Goal: Task Accomplishment & Management: Use online tool/utility

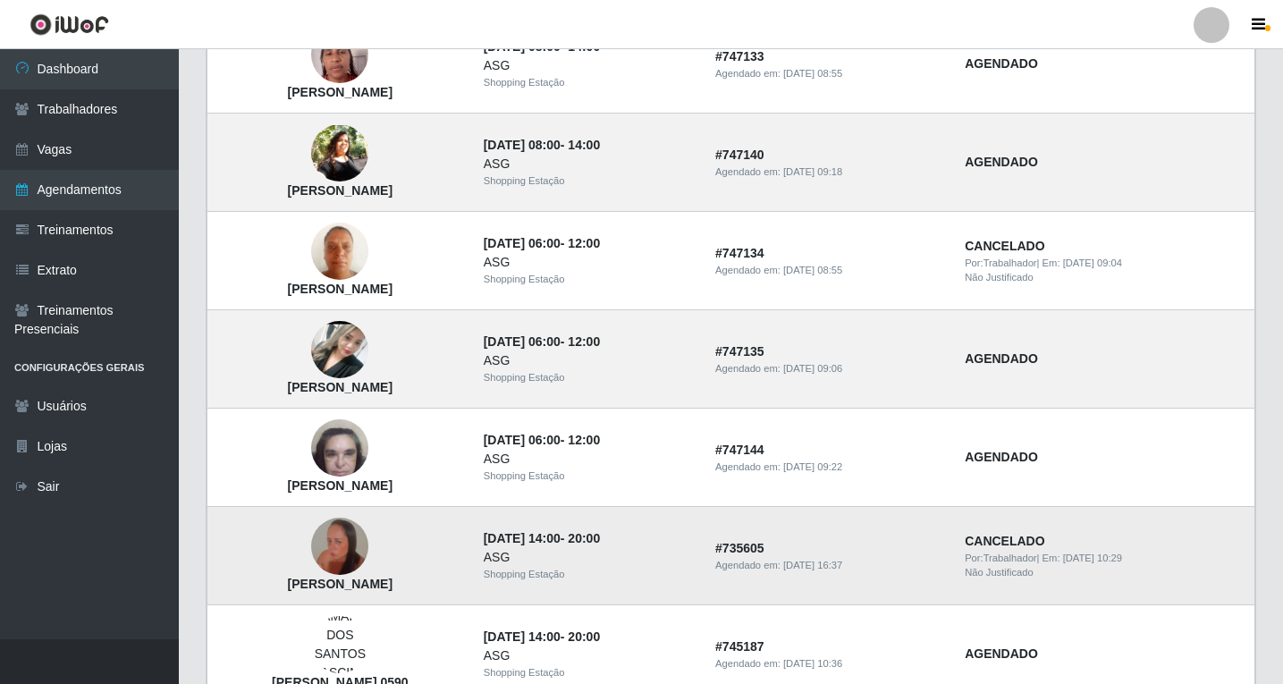
scroll to position [984, 0]
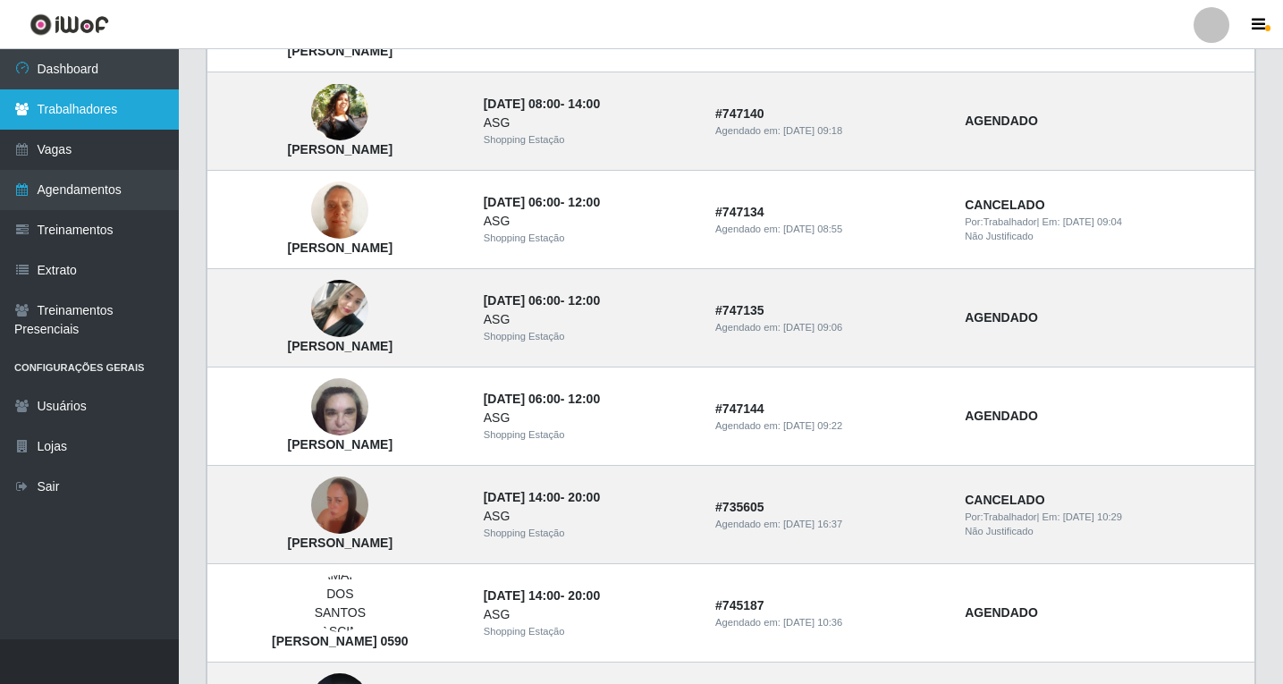
click at [100, 112] on link "Trabalhadores" at bounding box center [89, 109] width 179 height 40
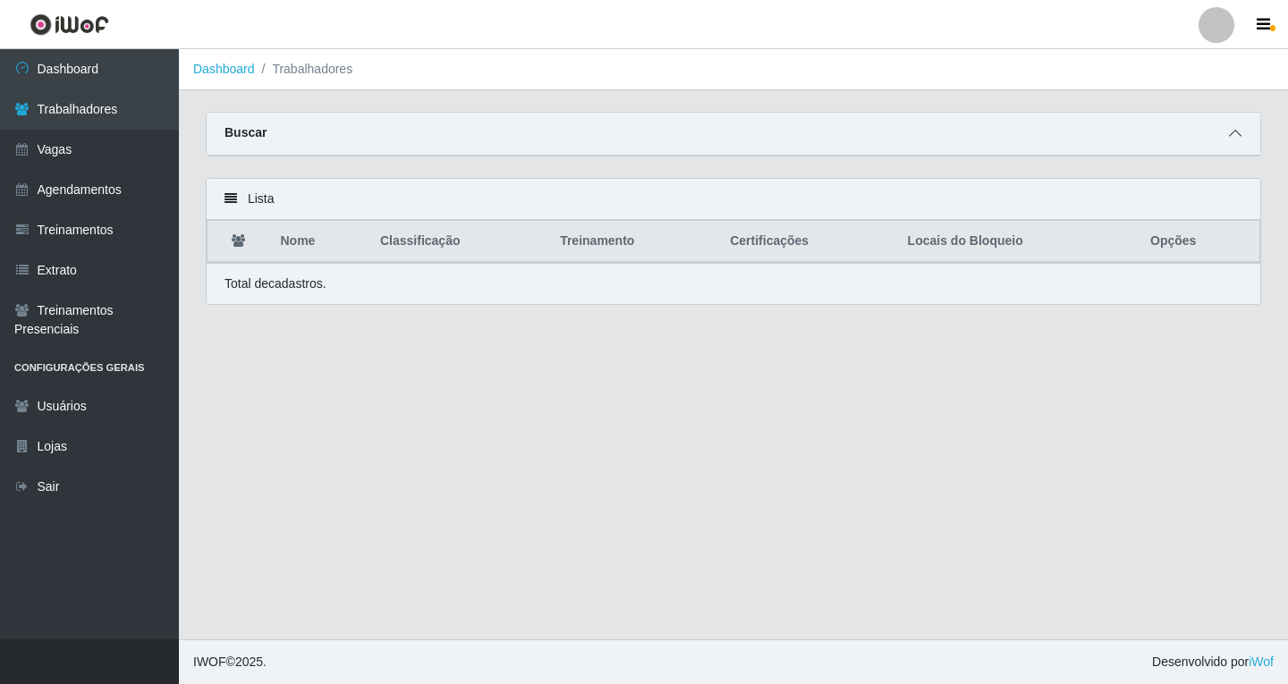
click at [1228, 140] on span at bounding box center [1234, 133] width 21 height 21
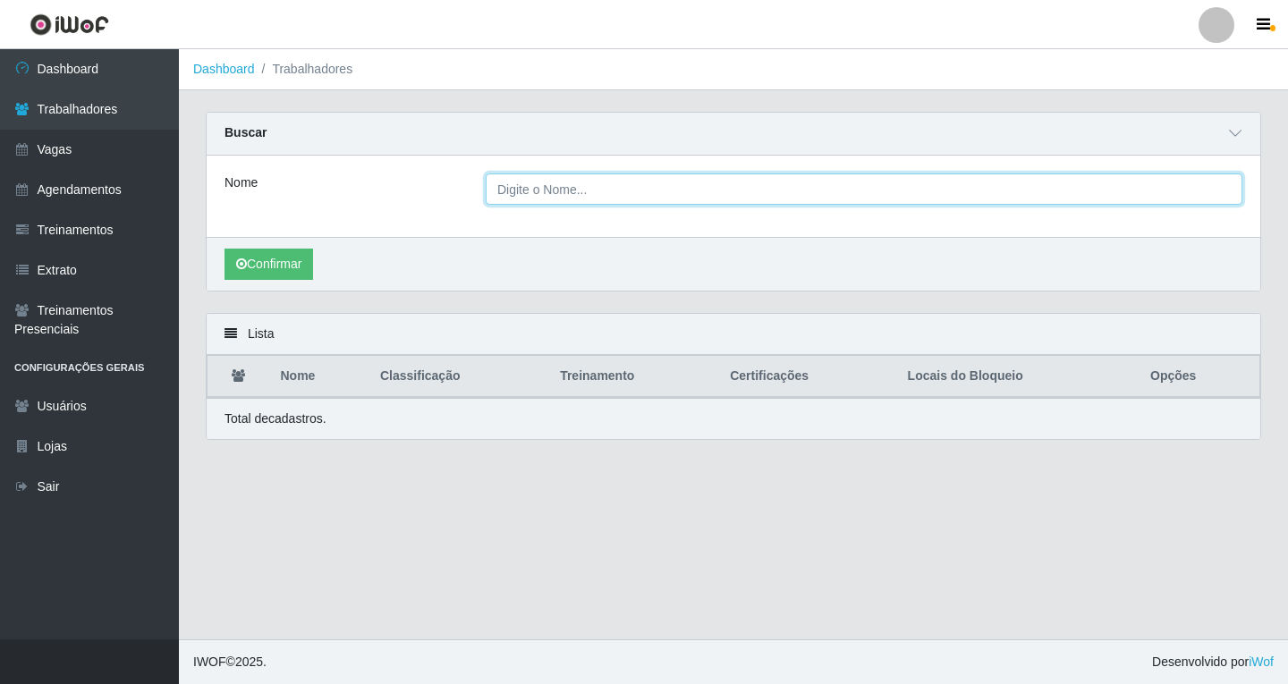
click at [520, 197] on input "Nome" at bounding box center [864, 188] width 757 height 31
paste input "Elayne Cristina"
type input "Elayne Cristina"
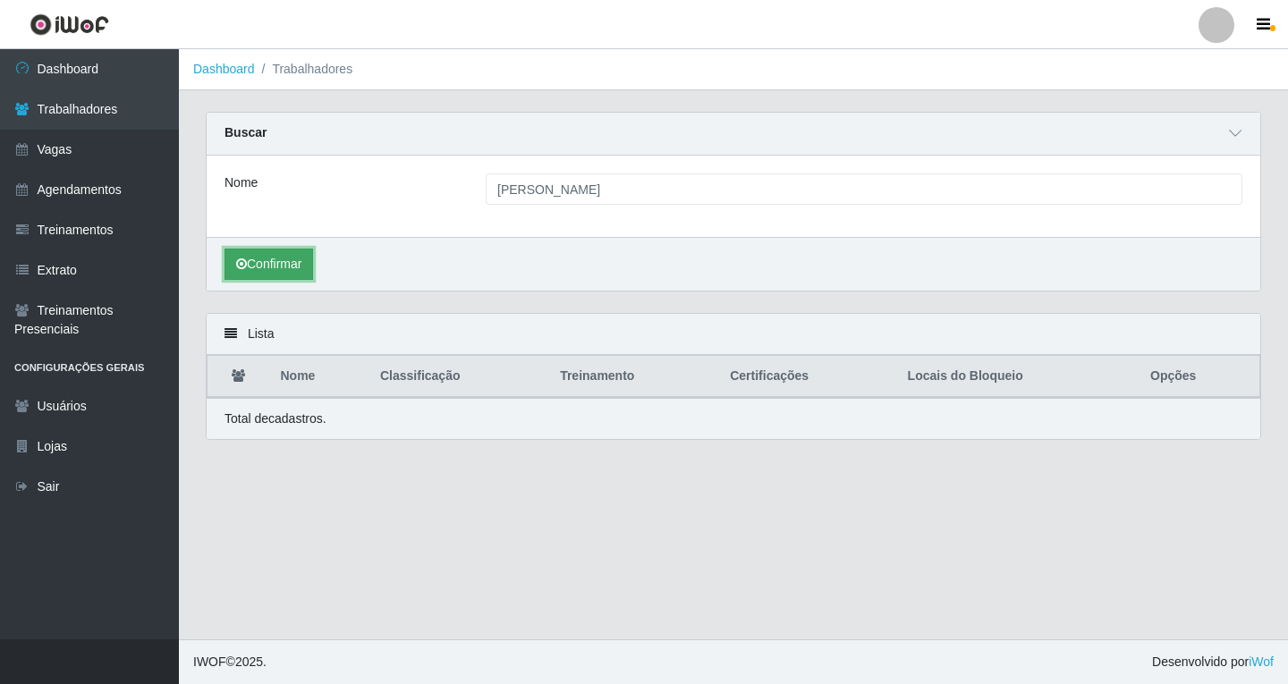
click at [274, 275] on button "Confirmar" at bounding box center [268, 264] width 89 height 31
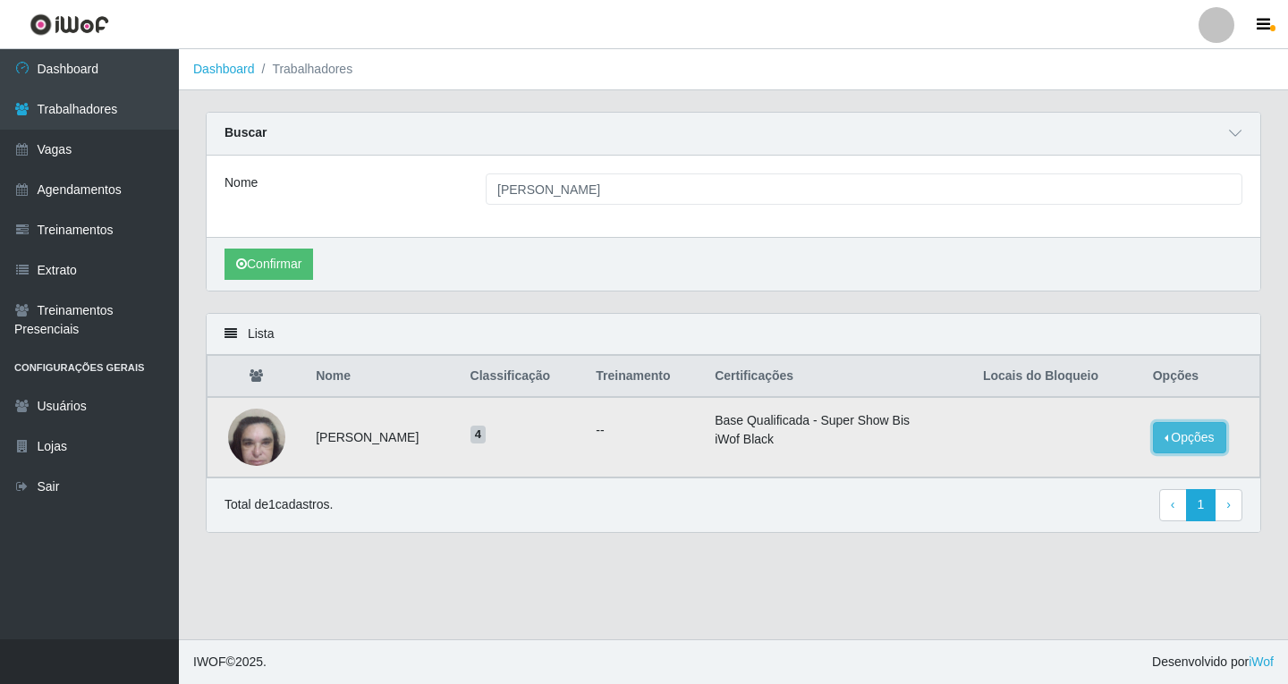
click at [1185, 444] on button "Opções" at bounding box center [1189, 437] width 73 height 31
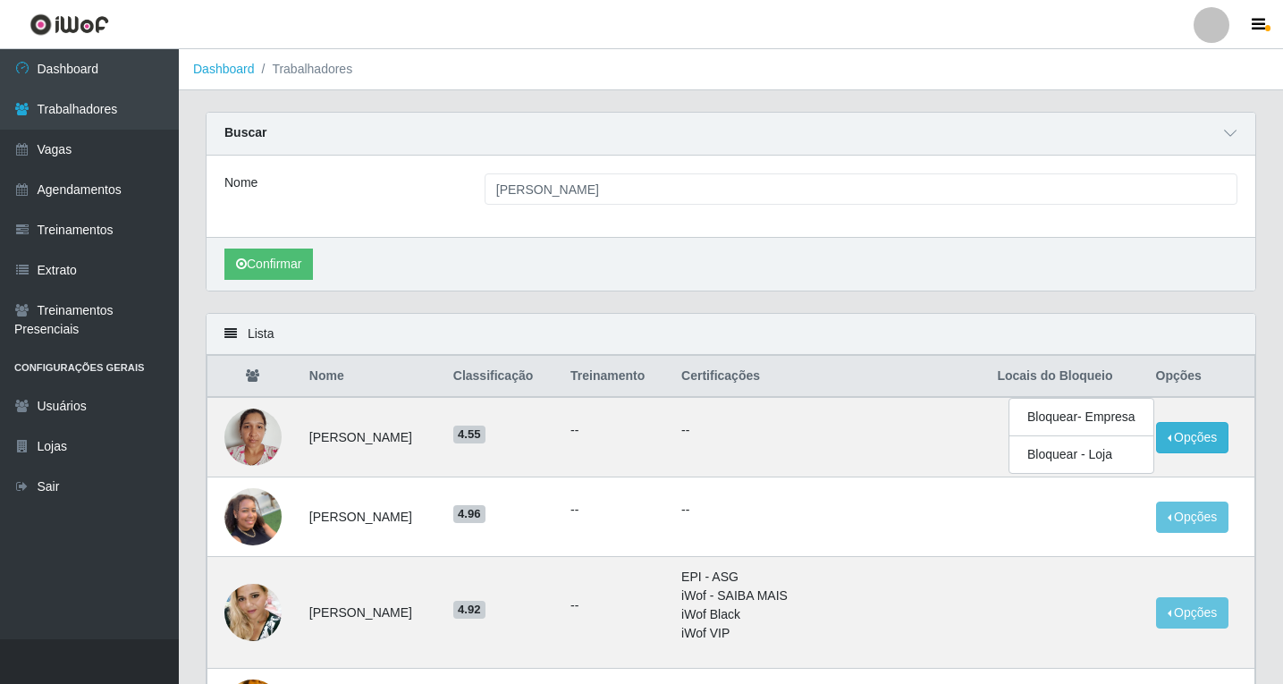
click at [841, 207] on div "Nome Elayne Cristina" at bounding box center [731, 196] width 1049 height 81
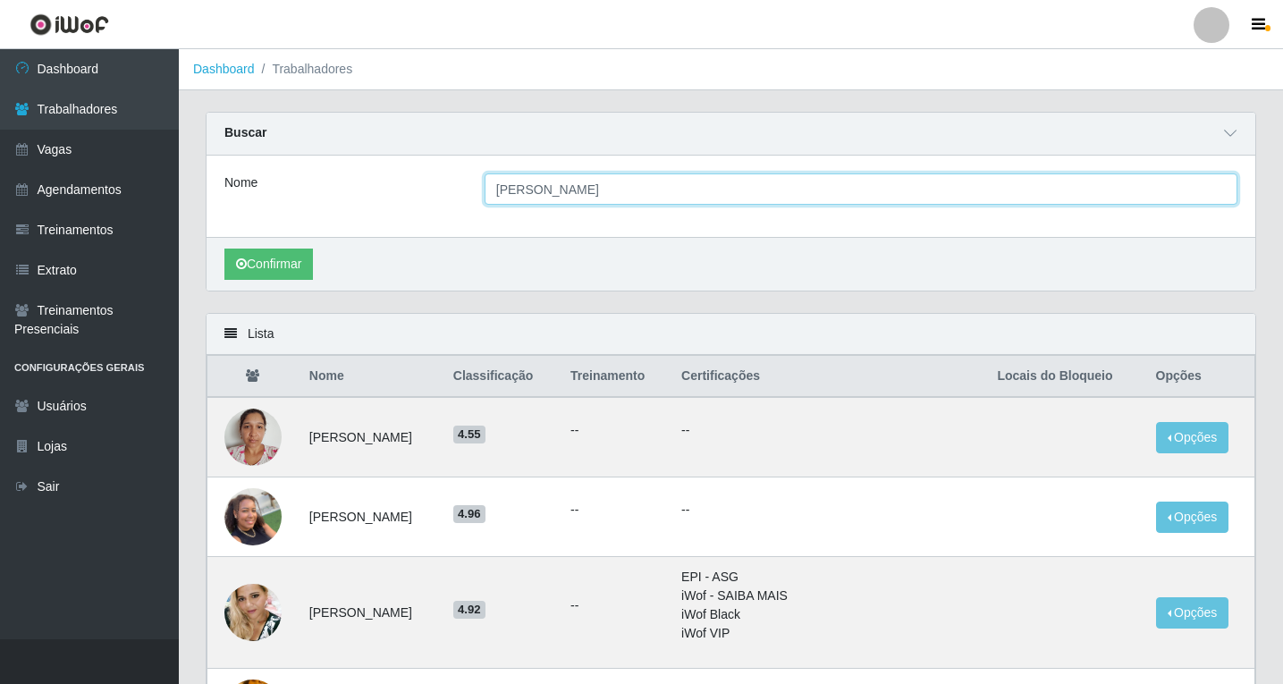
click at [566, 193] on input "Elayne Cristina" at bounding box center [861, 188] width 753 height 31
click at [590, 193] on input "Elayne Cristina" at bounding box center [861, 188] width 753 height 31
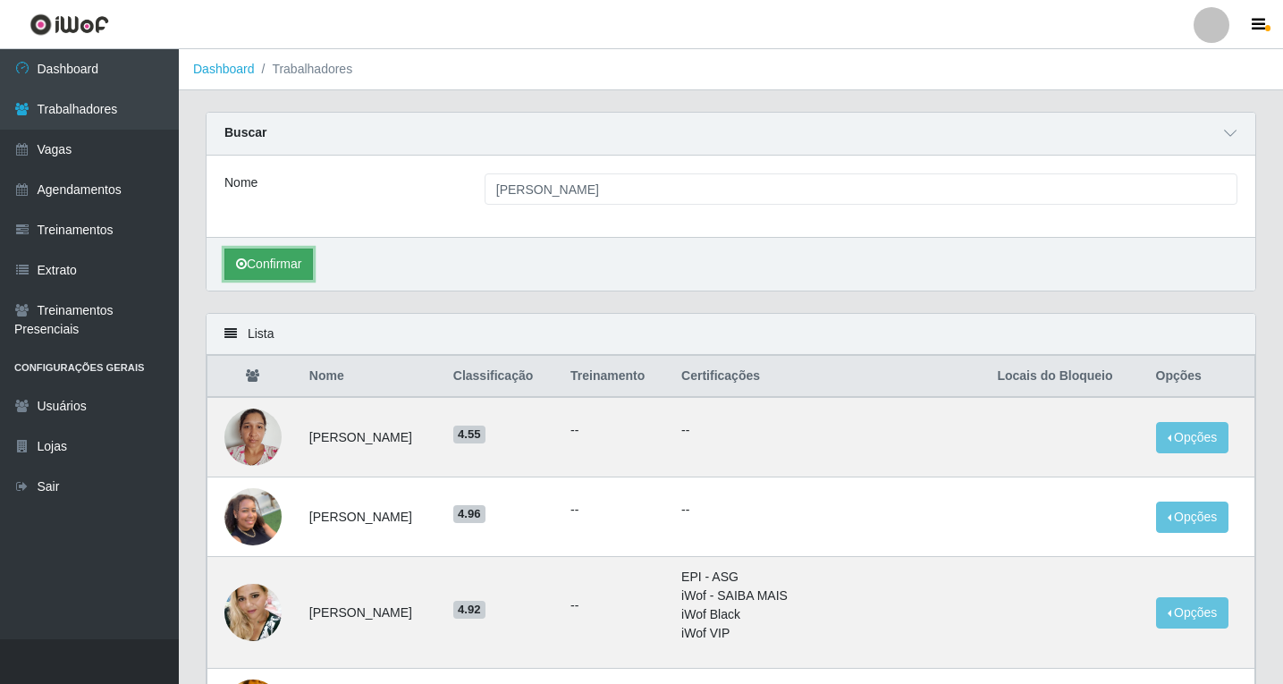
click at [297, 268] on button "Confirmar" at bounding box center [268, 264] width 89 height 31
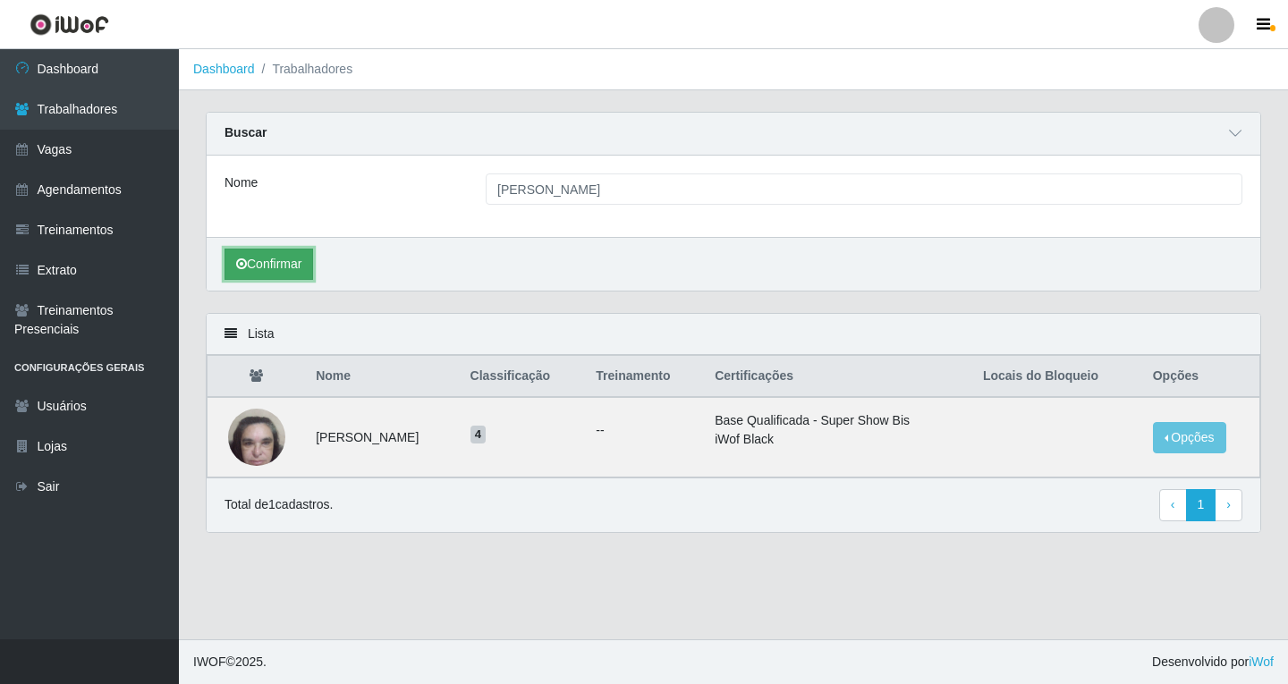
click at [297, 268] on button "Confirmar" at bounding box center [268, 264] width 89 height 31
click at [1177, 442] on button "Opções" at bounding box center [1189, 437] width 73 height 31
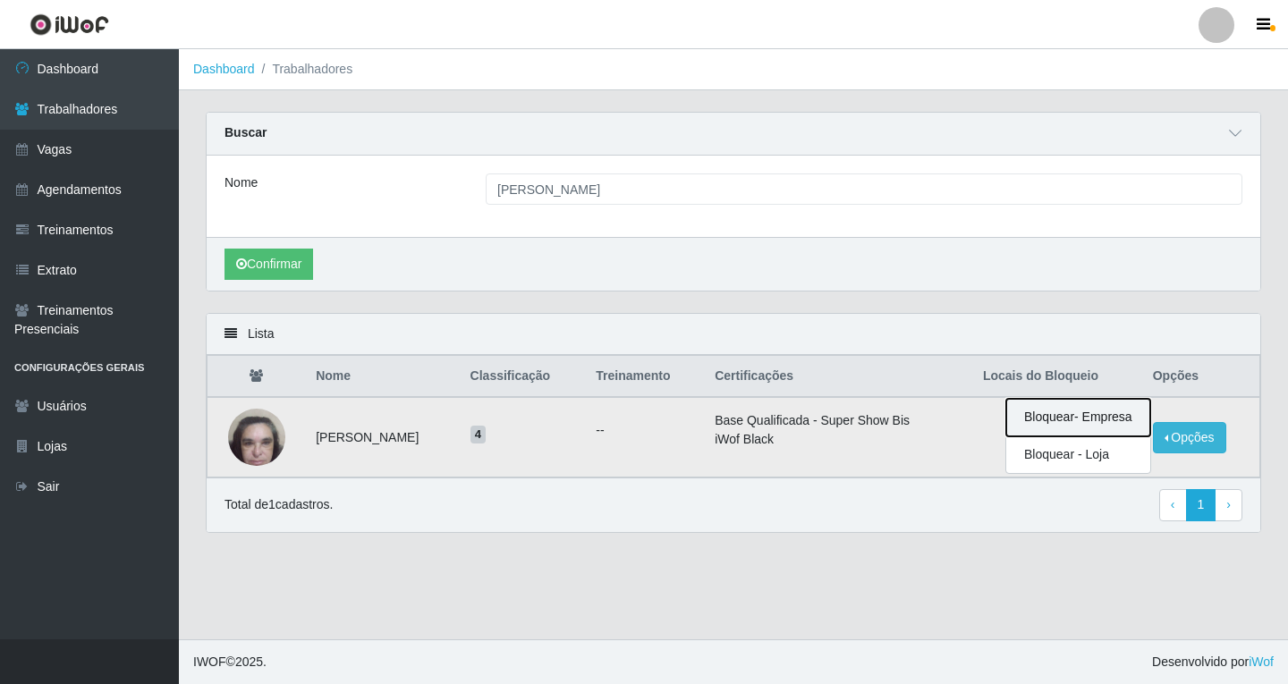
click at [1062, 419] on button "Bloquear - Empresa" at bounding box center [1078, 418] width 144 height 38
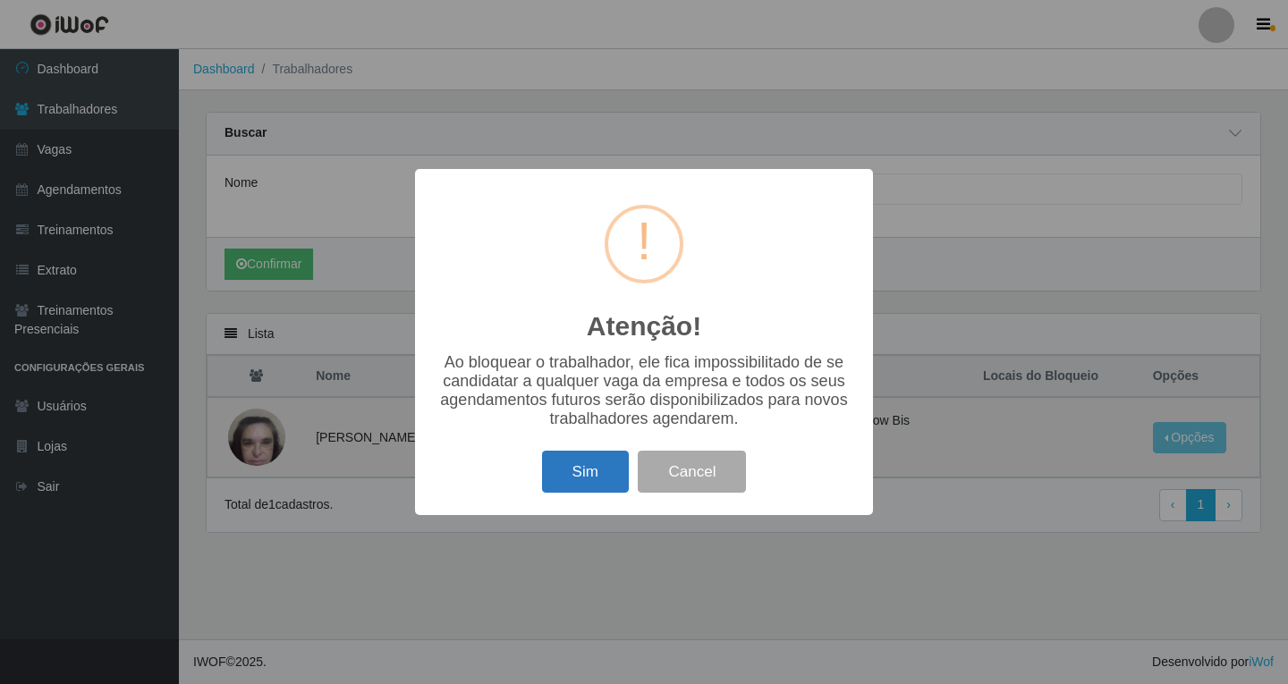
click at [605, 480] on button "Sim" at bounding box center [585, 472] width 87 height 42
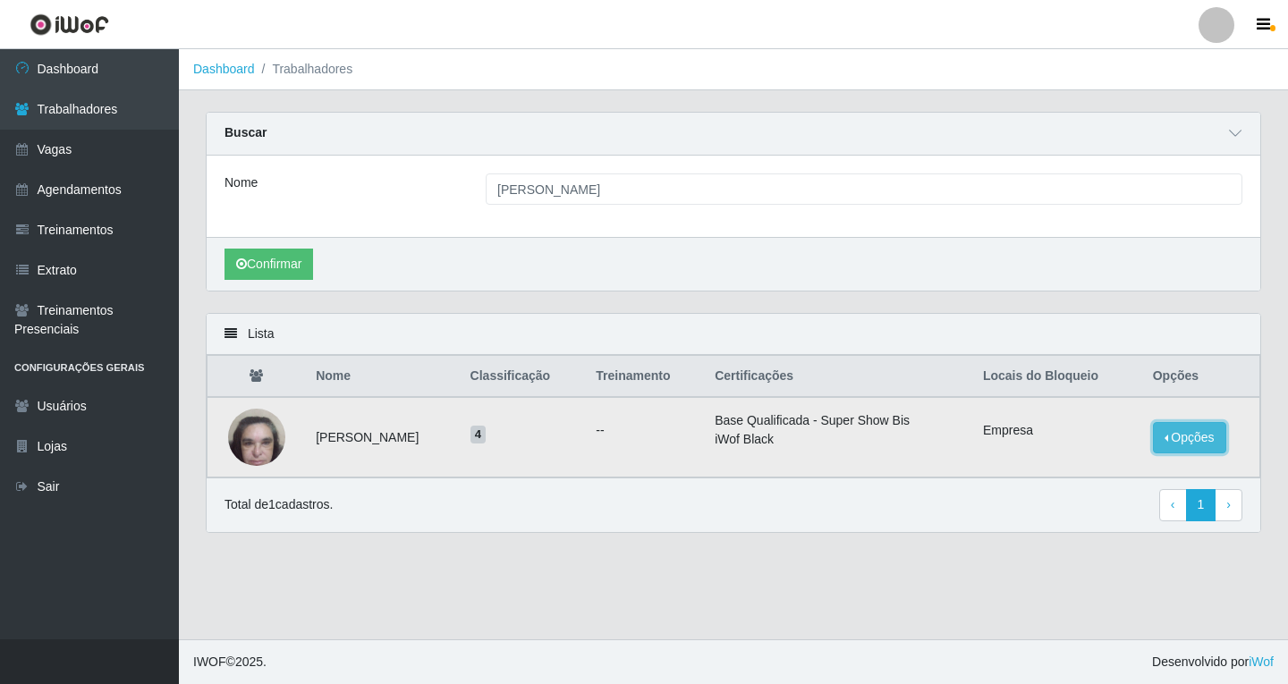
click at [1184, 444] on button "Opções" at bounding box center [1189, 437] width 73 height 31
click at [779, 566] on main "Dashboard Trabalhadores Carregando... Buscar Nome Elayne Cristina Confirmar Lis…" at bounding box center [733, 344] width 1109 height 590
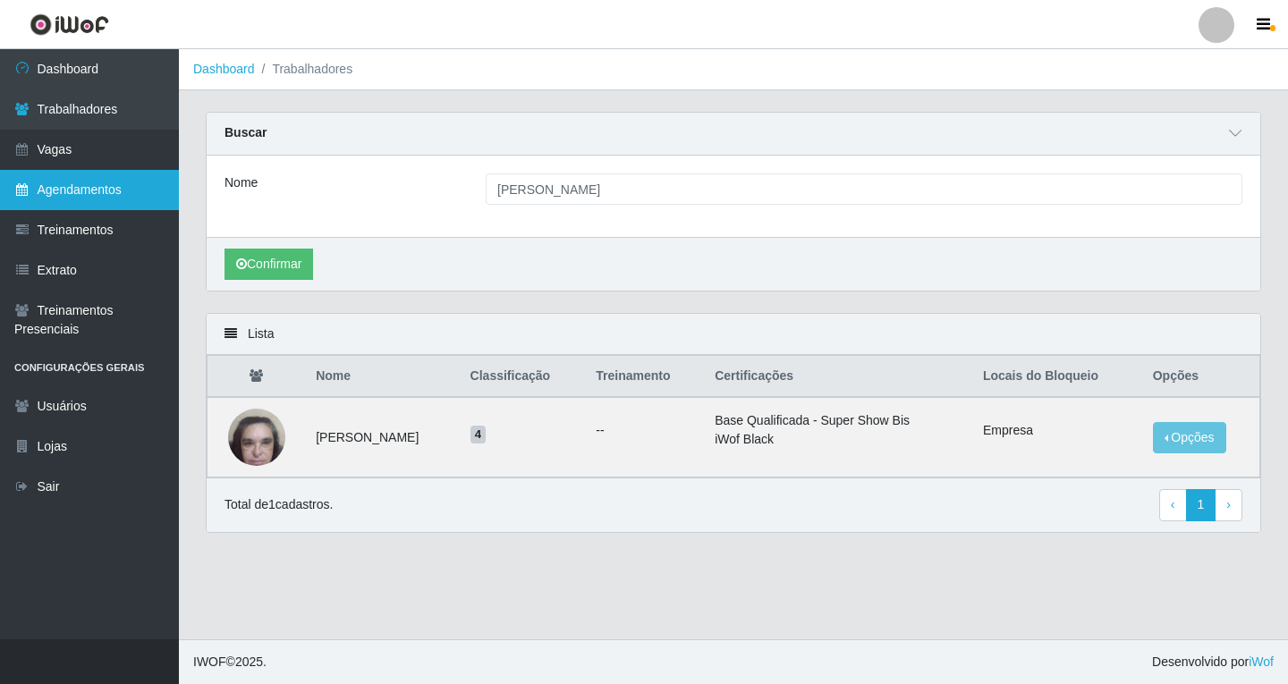
click at [84, 183] on link "Agendamentos" at bounding box center [89, 190] width 179 height 40
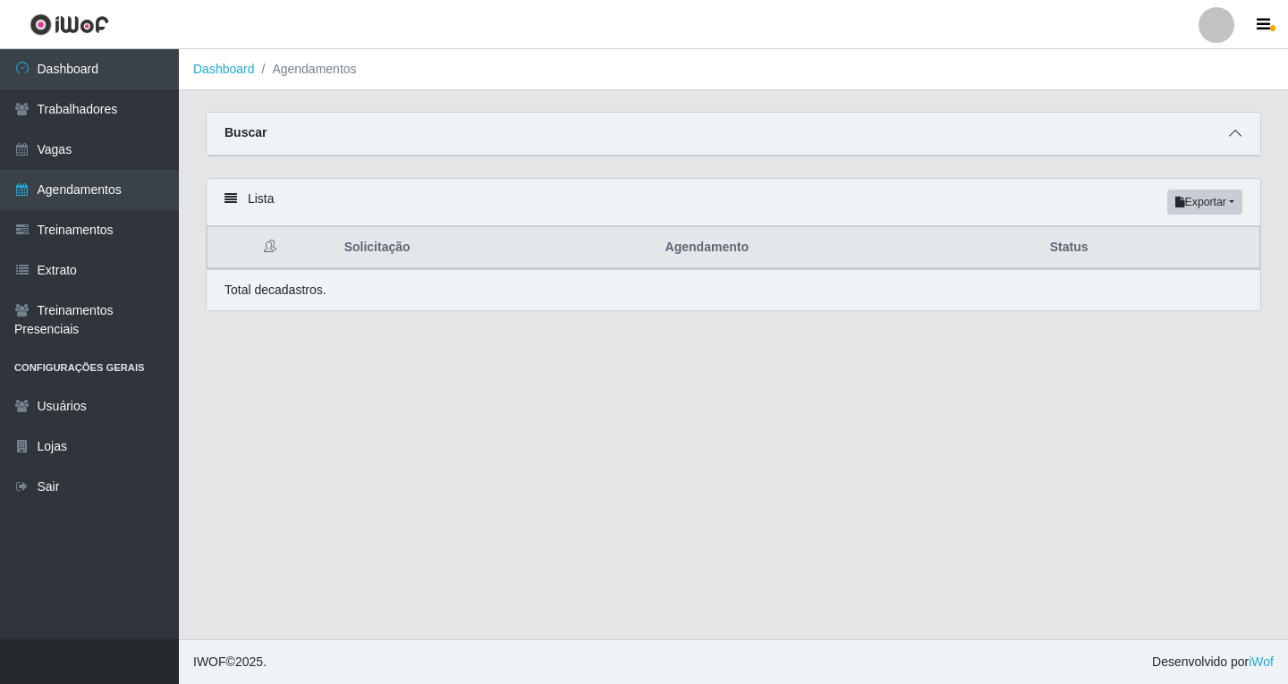
click at [1230, 140] on icon at bounding box center [1235, 133] width 13 height 13
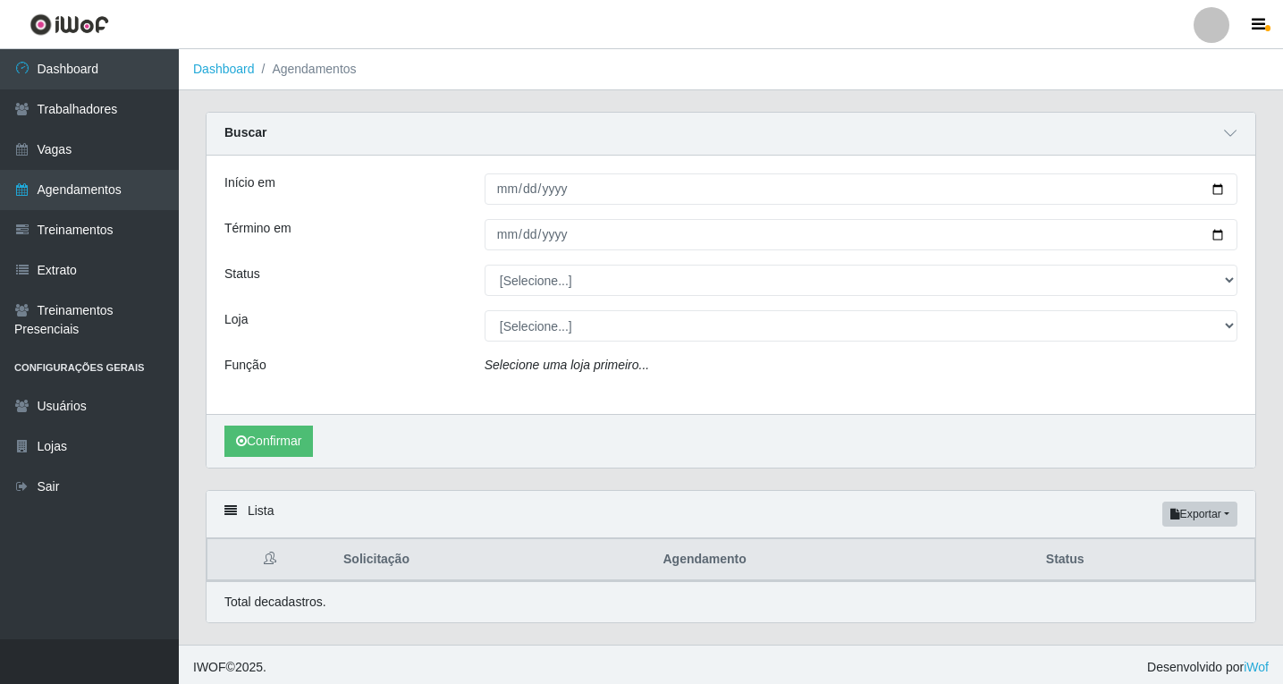
click at [559, 366] on icon "Selecione uma loja primeiro..." at bounding box center [567, 365] width 165 height 14
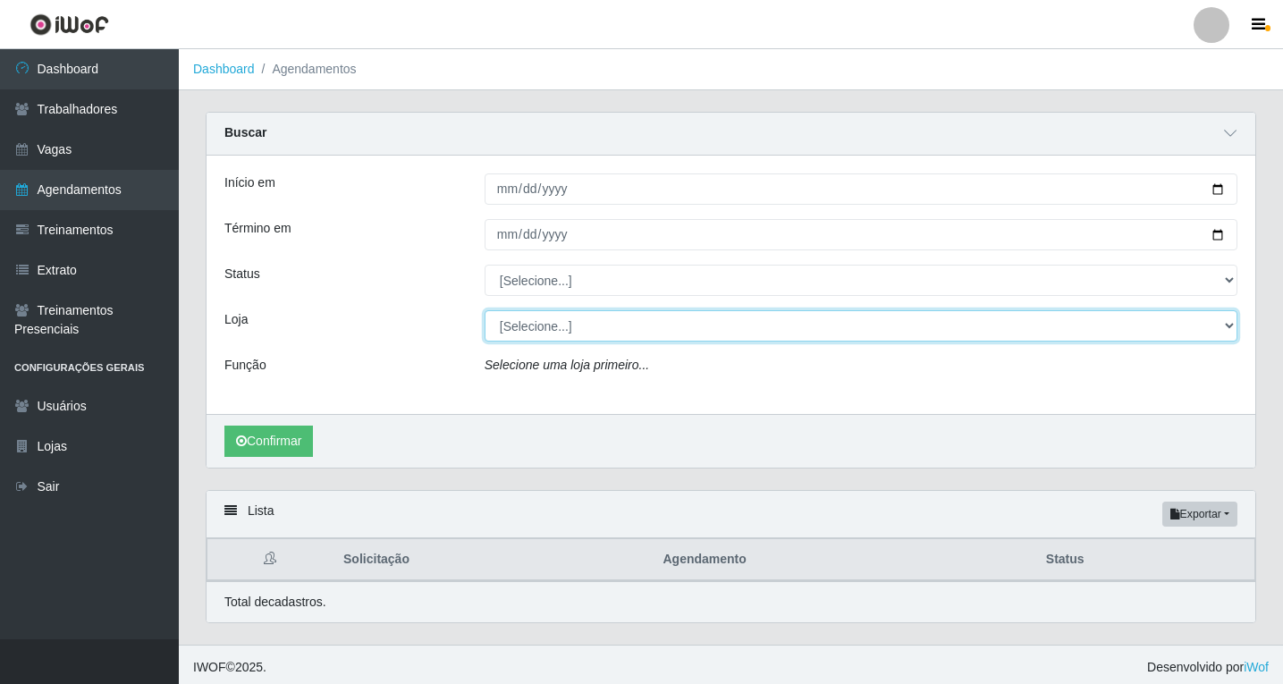
click at [549, 332] on select "[Selecione...] Shopping Estação" at bounding box center [861, 325] width 753 height 31
select select "447"
click at [485, 311] on select "[Selecione...] Shopping Estação" at bounding box center [861, 325] width 753 height 31
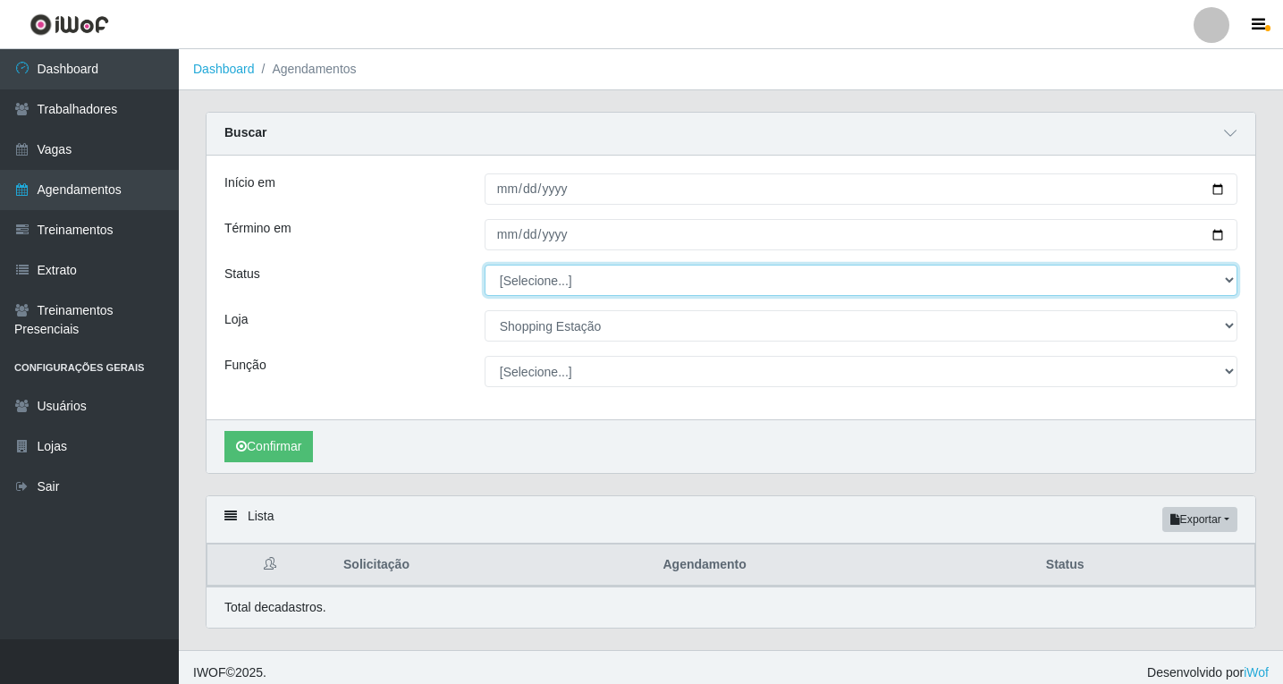
click at [523, 284] on select "[Selecione...] AGENDADO AGUARDANDO LIBERAR EM ANDAMENTO EM REVISÃO FINALIZADO C…" at bounding box center [861, 280] width 753 height 31
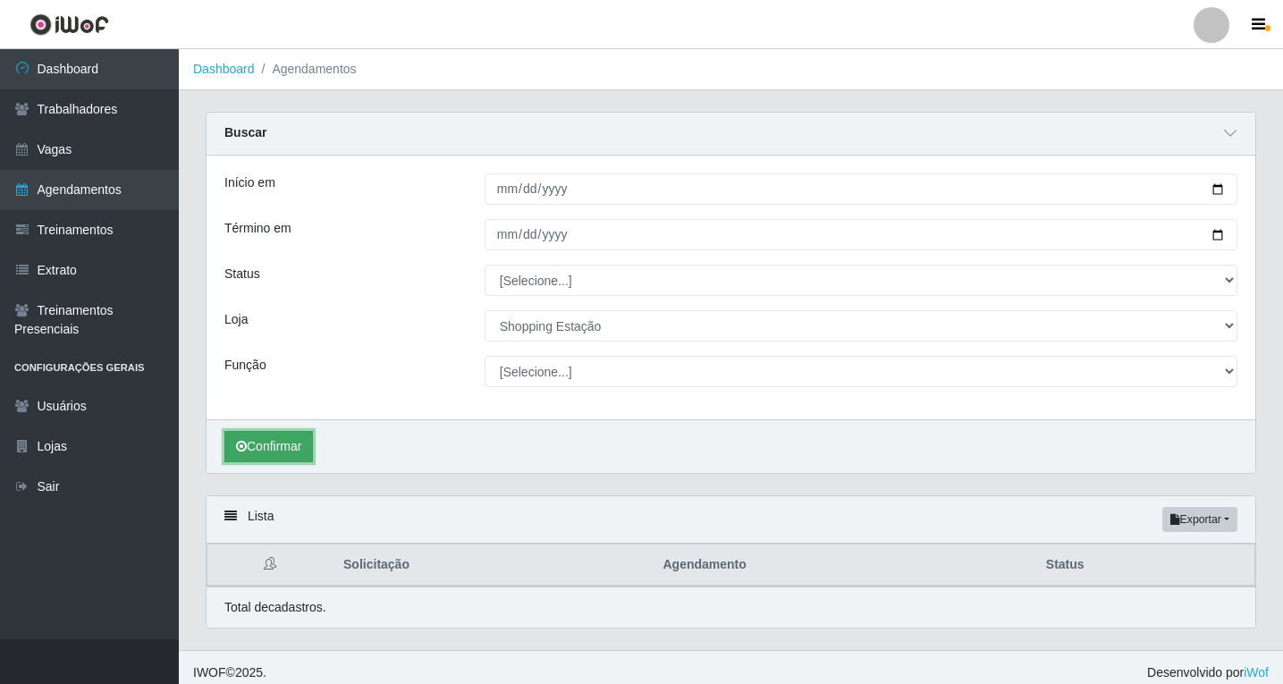
click at [268, 448] on button "Confirmar" at bounding box center [268, 446] width 89 height 31
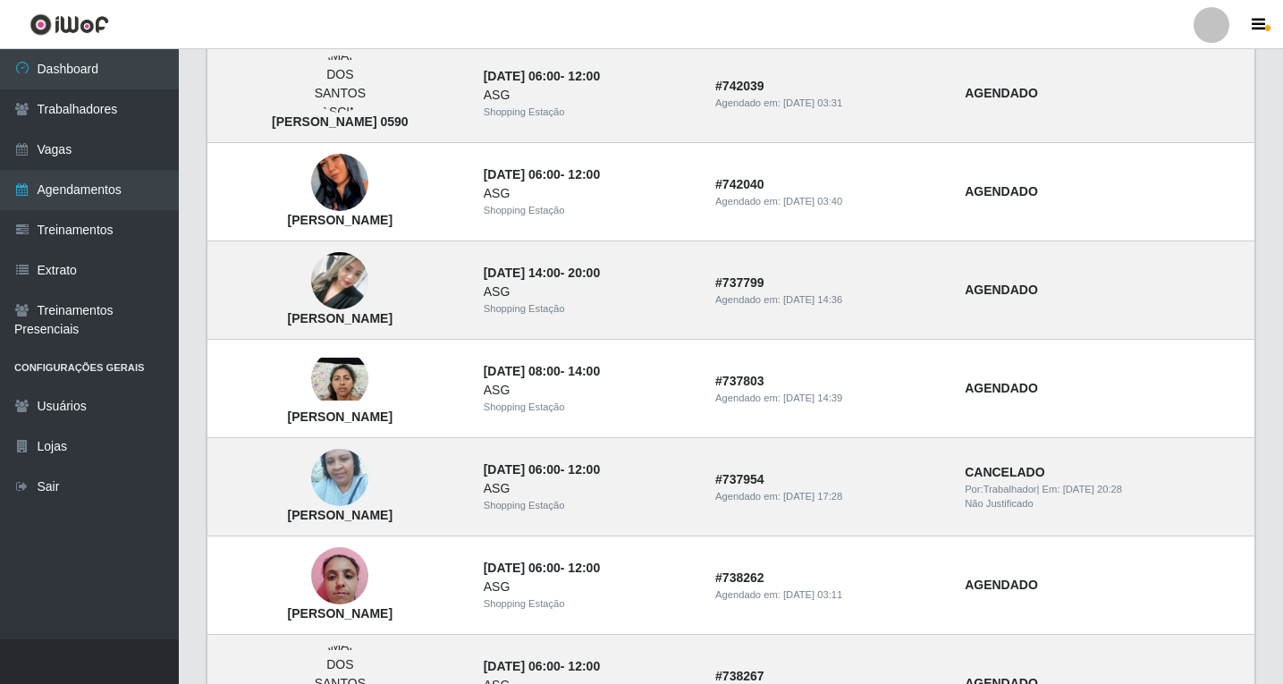
scroll to position [1501, 0]
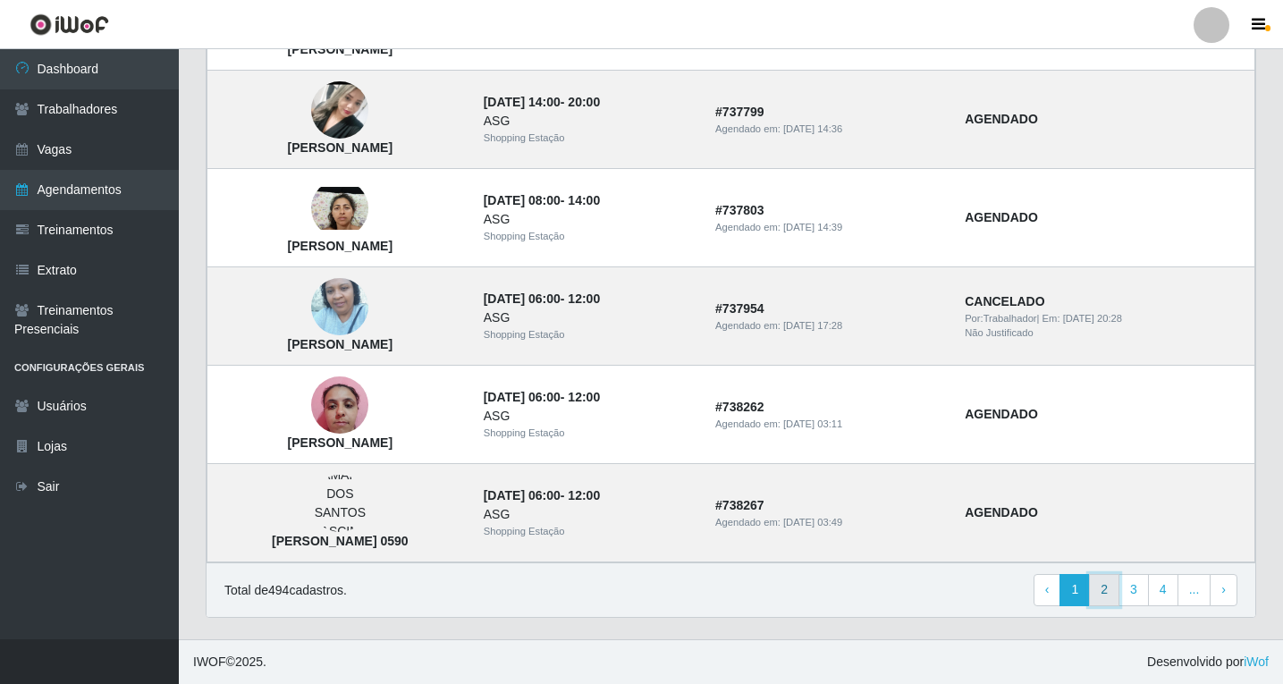
click at [1111, 596] on link "2" at bounding box center [1104, 590] width 30 height 32
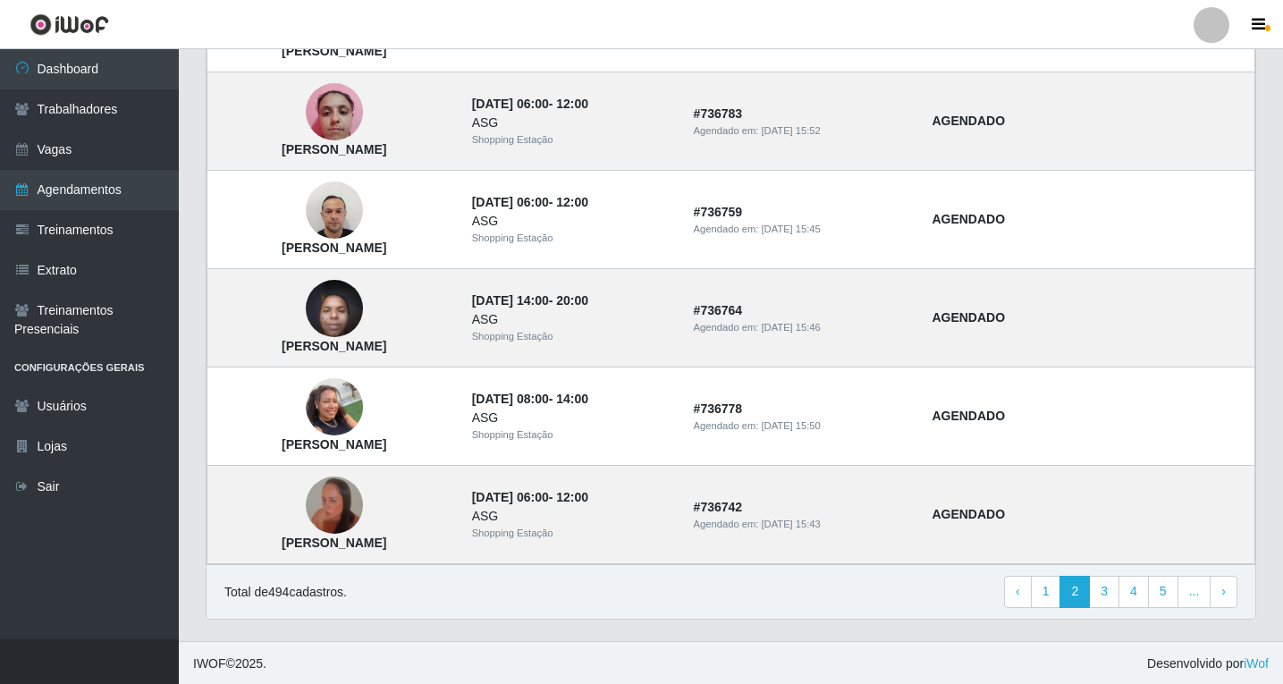
scroll to position [1183, 0]
click at [1112, 594] on link "3" at bounding box center [1104, 590] width 30 height 32
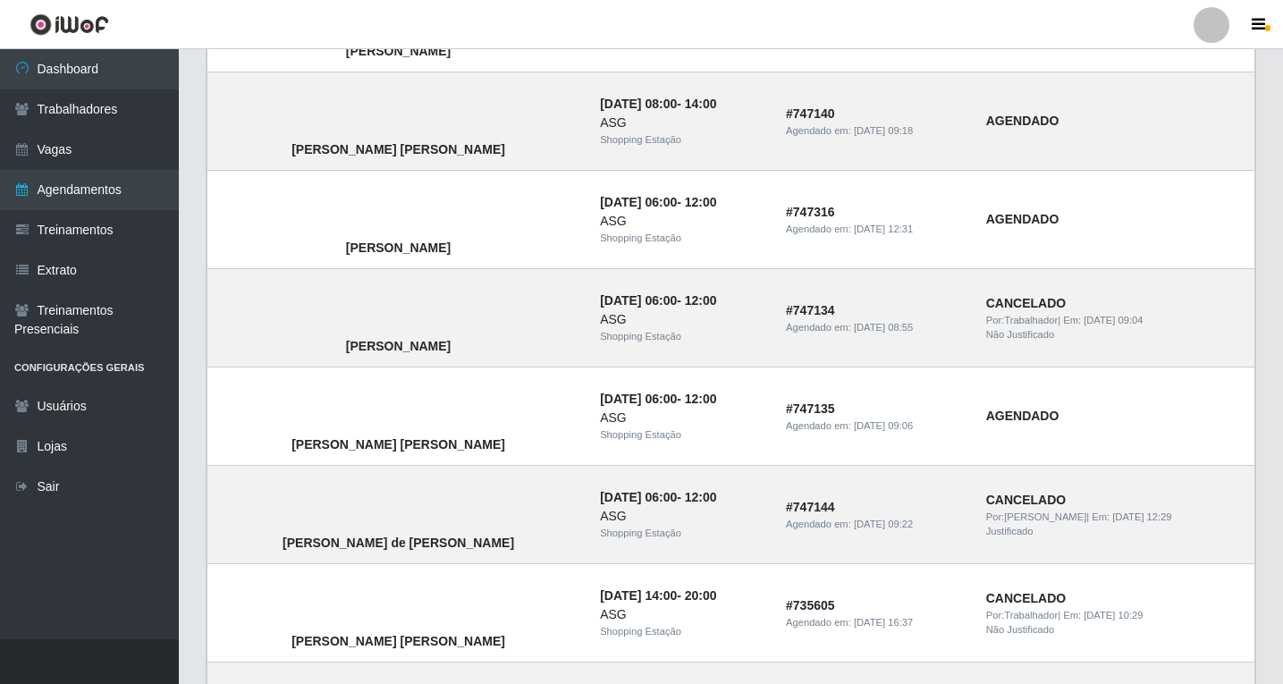
scroll to position [1163, 0]
